Goal: Check status: Check status

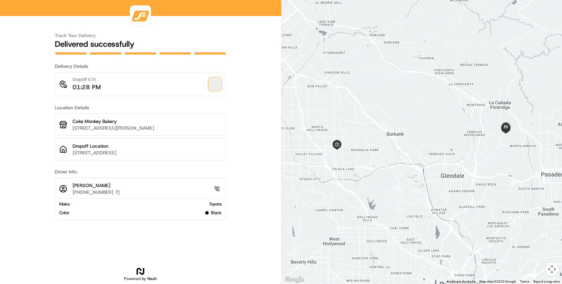
click at [216, 86] on span at bounding box center [214, 84] width 13 height 13
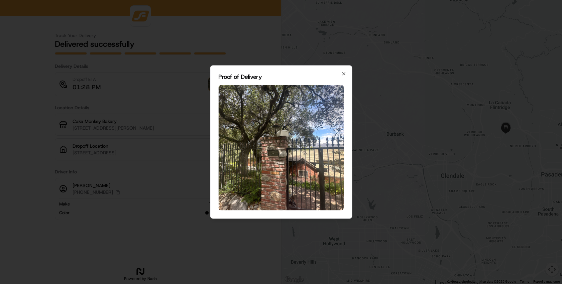
click at [276, 149] on img at bounding box center [280, 147] width 125 height 125
click at [343, 74] on icon "button" at bounding box center [343, 73] width 5 height 5
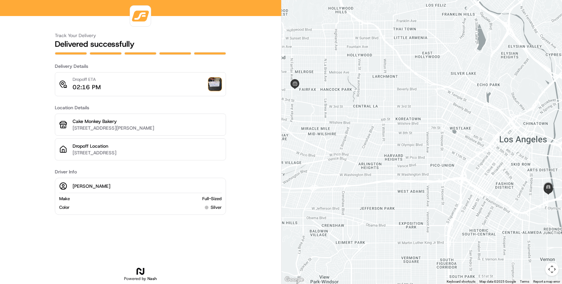
click at [218, 88] on img at bounding box center [214, 84] width 13 height 13
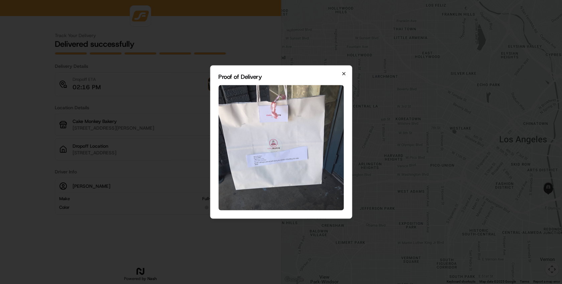
click at [345, 75] on icon "button" at bounding box center [343, 73] width 5 height 5
